Goal: Task Accomplishment & Management: Manage account settings

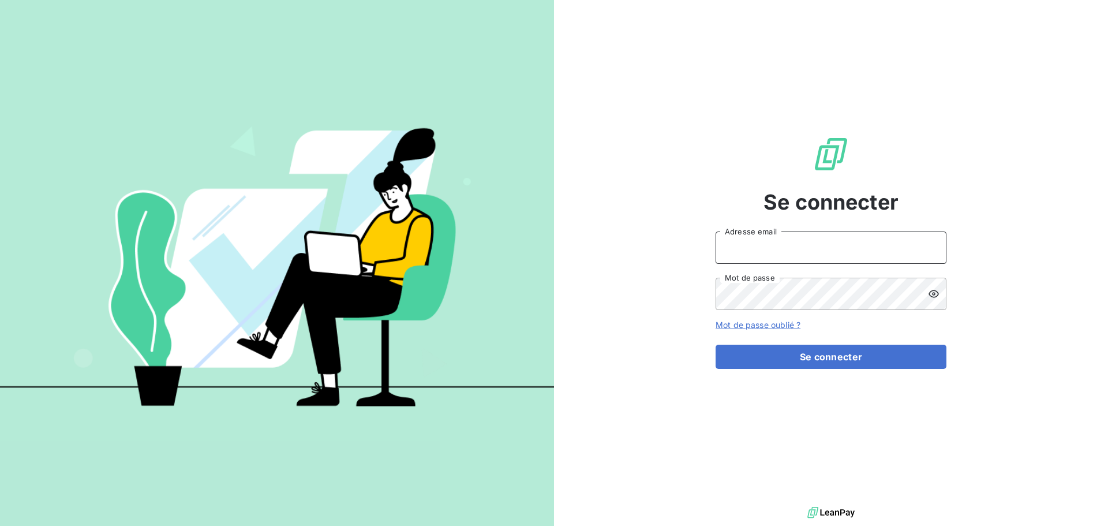
click at [776, 239] on input "Adresse email" at bounding box center [830, 247] width 231 height 32
type input "[EMAIL_ADDRESS][DOMAIN_NAME]"
click at [715, 344] on button "Se connecter" at bounding box center [830, 356] width 231 height 24
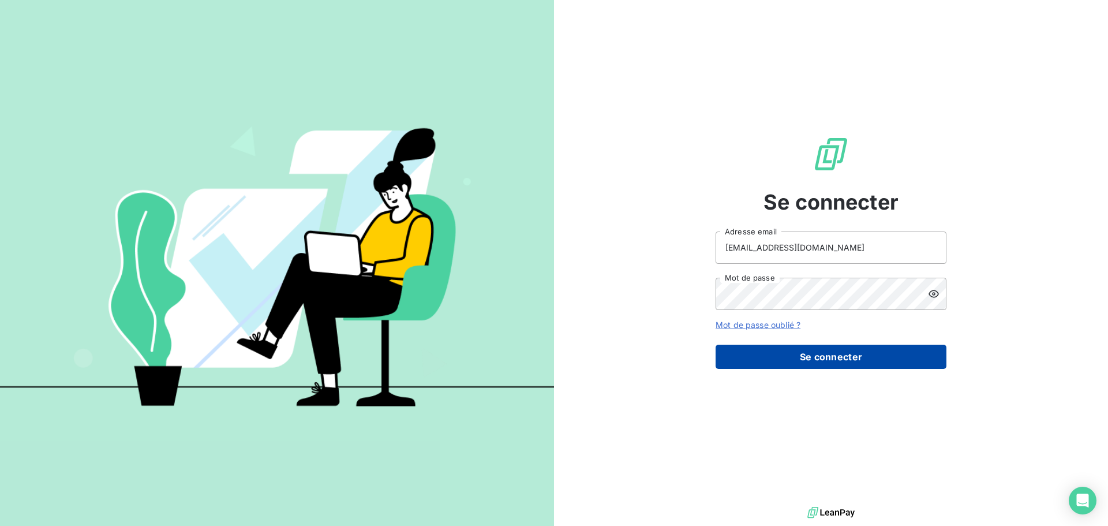
click at [793, 361] on button "Se connecter" at bounding box center [830, 356] width 231 height 24
click at [937, 294] on icon at bounding box center [934, 294] width 12 height 12
click at [885, 353] on button "Se connecter" at bounding box center [830, 356] width 231 height 24
click at [858, 362] on button "Se connecter" at bounding box center [830, 356] width 231 height 24
click at [859, 359] on button "Se connecter" at bounding box center [830, 356] width 231 height 24
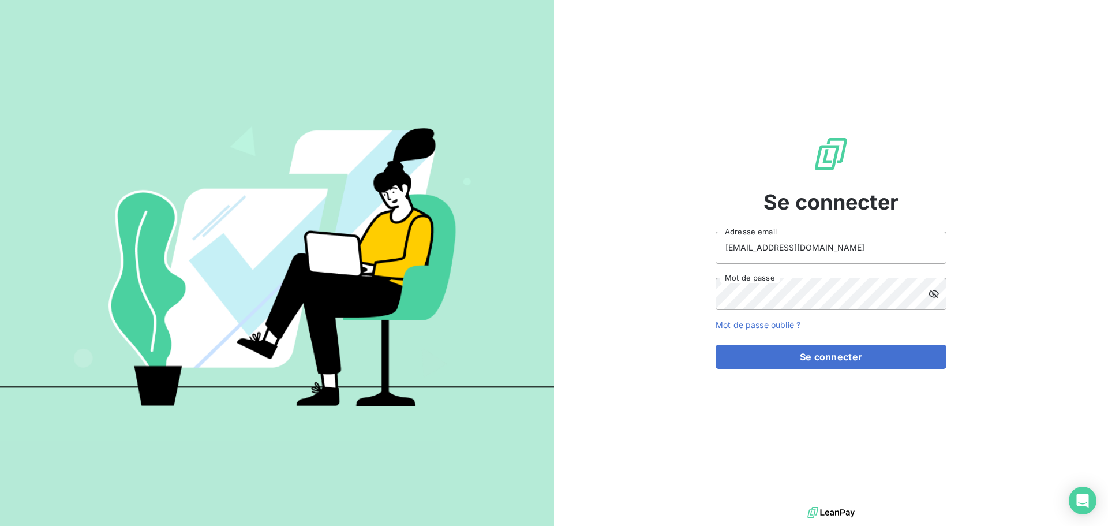
click at [1045, 326] on div "Se connecter [EMAIL_ADDRESS][DOMAIN_NAME] Adresse email Mot de passe Mot de pas…" at bounding box center [831, 252] width 554 height 504
